Goal: Task Accomplishment & Management: Manage account settings

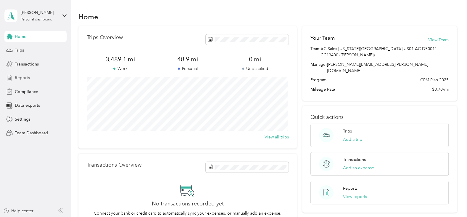
click at [20, 78] on span "Reports" at bounding box center [22, 78] width 15 height 6
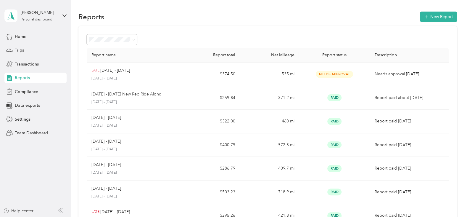
click at [65, 11] on div "[PERSON_NAME] Personal dashboard" at bounding box center [35, 15] width 62 height 21
click at [35, 50] on div "Team dashboard" at bounding box center [100, 48] width 183 height 10
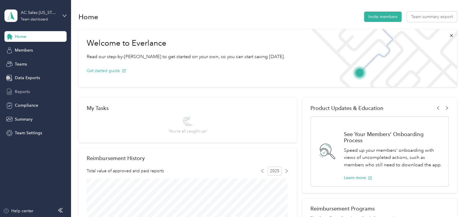
click at [17, 89] on span "Reports" at bounding box center [22, 92] width 15 height 6
